Goal: Task Accomplishment & Management: Manage account settings

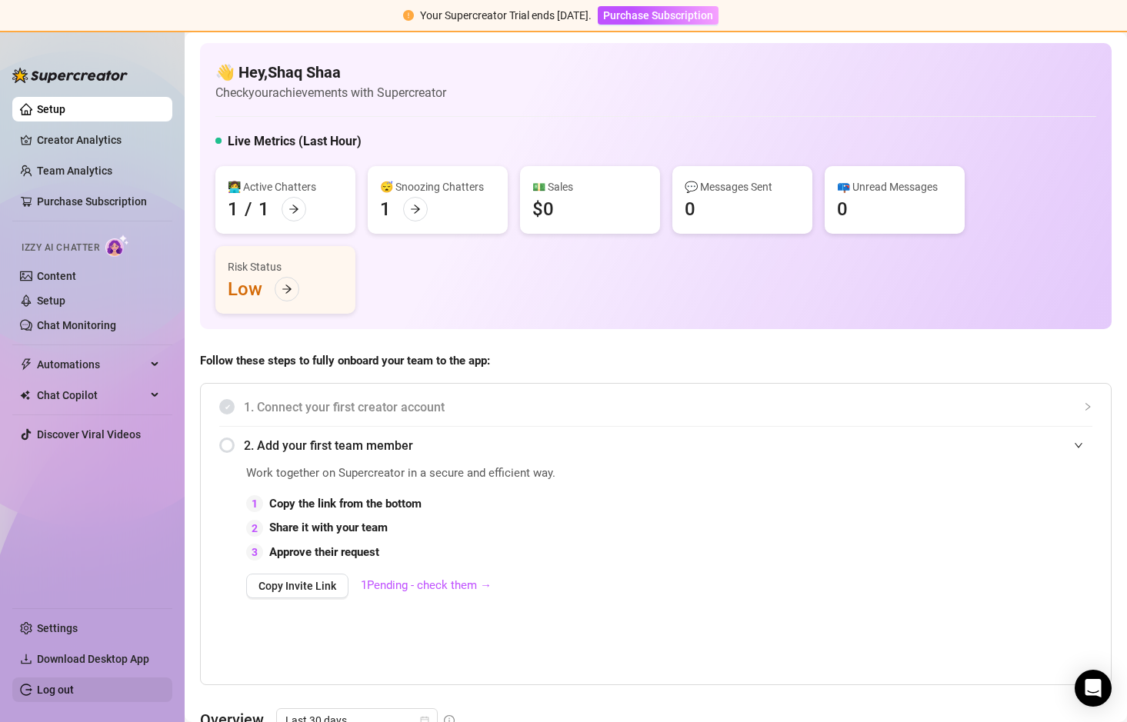
click at [65, 691] on link "Log out" at bounding box center [55, 690] width 37 height 12
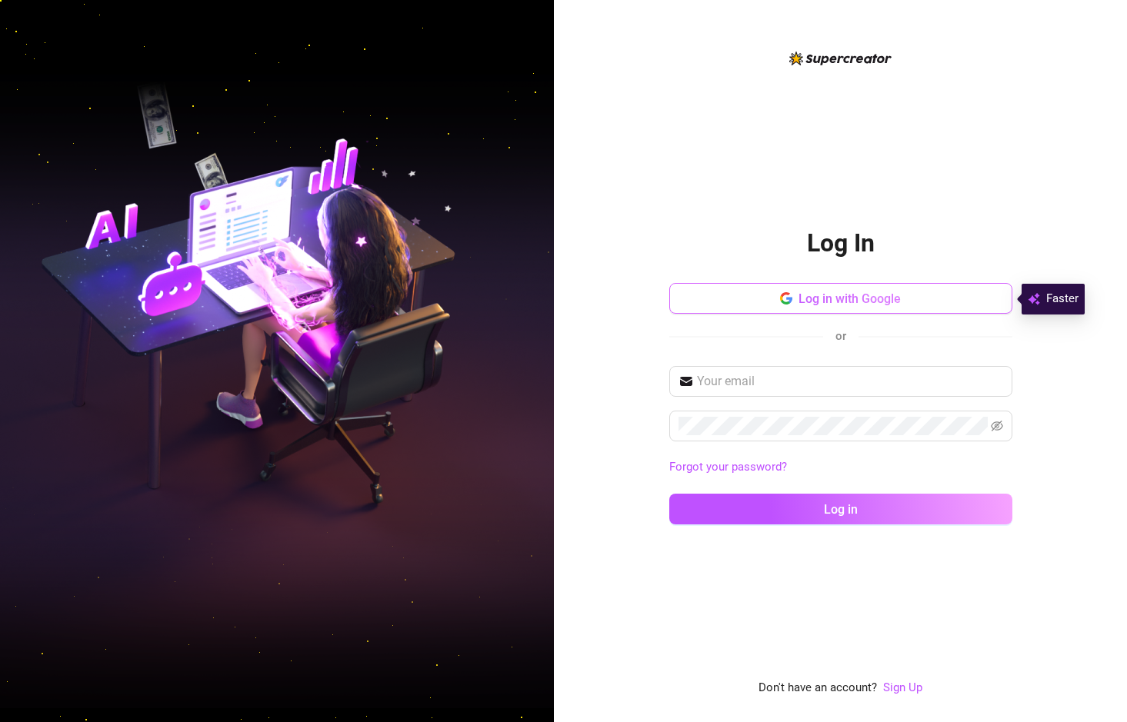
click at [828, 302] on span "Log in with Google" at bounding box center [849, 298] width 102 height 15
